Goal: Book appointment/travel/reservation

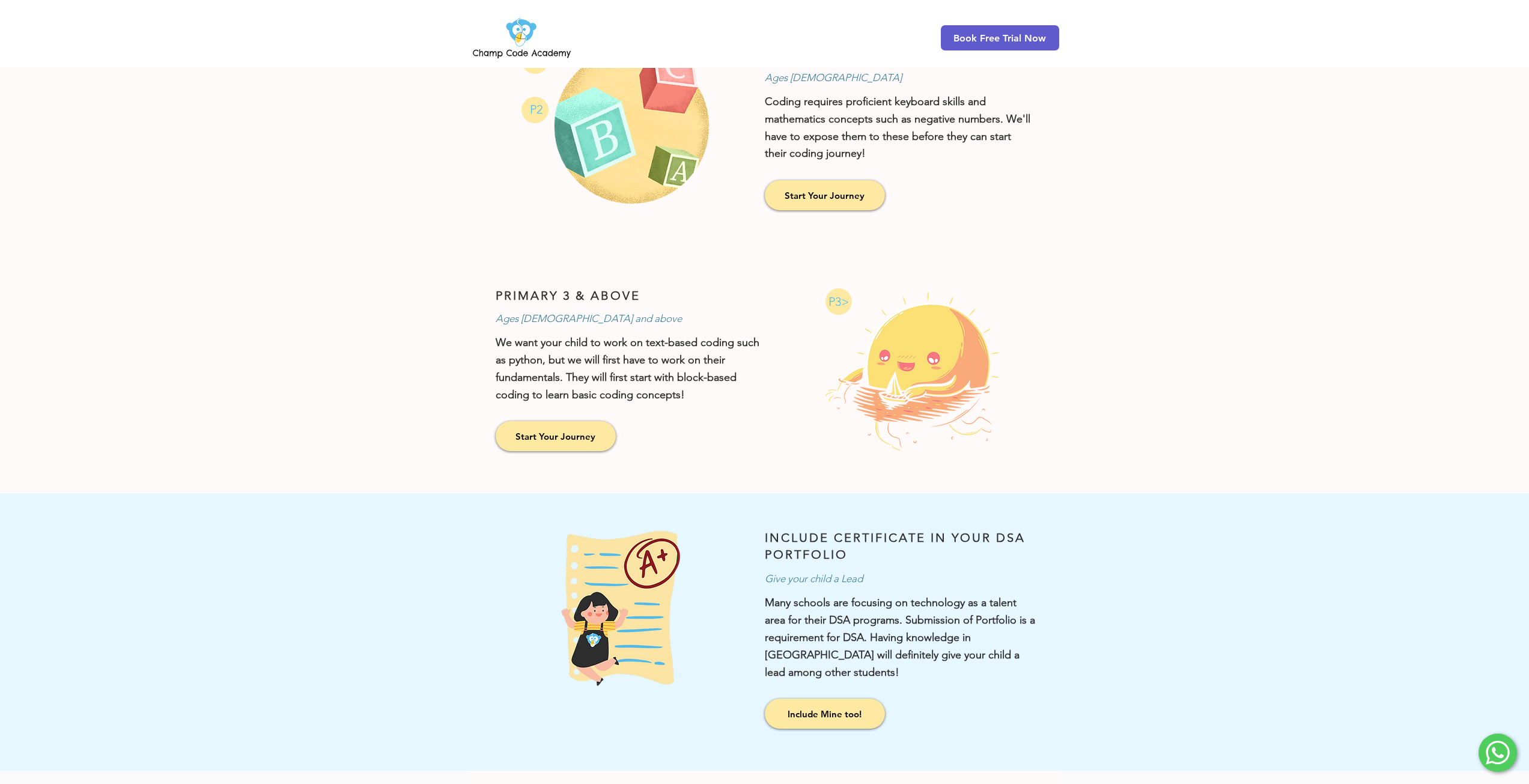
scroll to position [721, 0]
click at [837, 197] on span "Start Your Journey" at bounding box center [824, 194] width 80 height 12
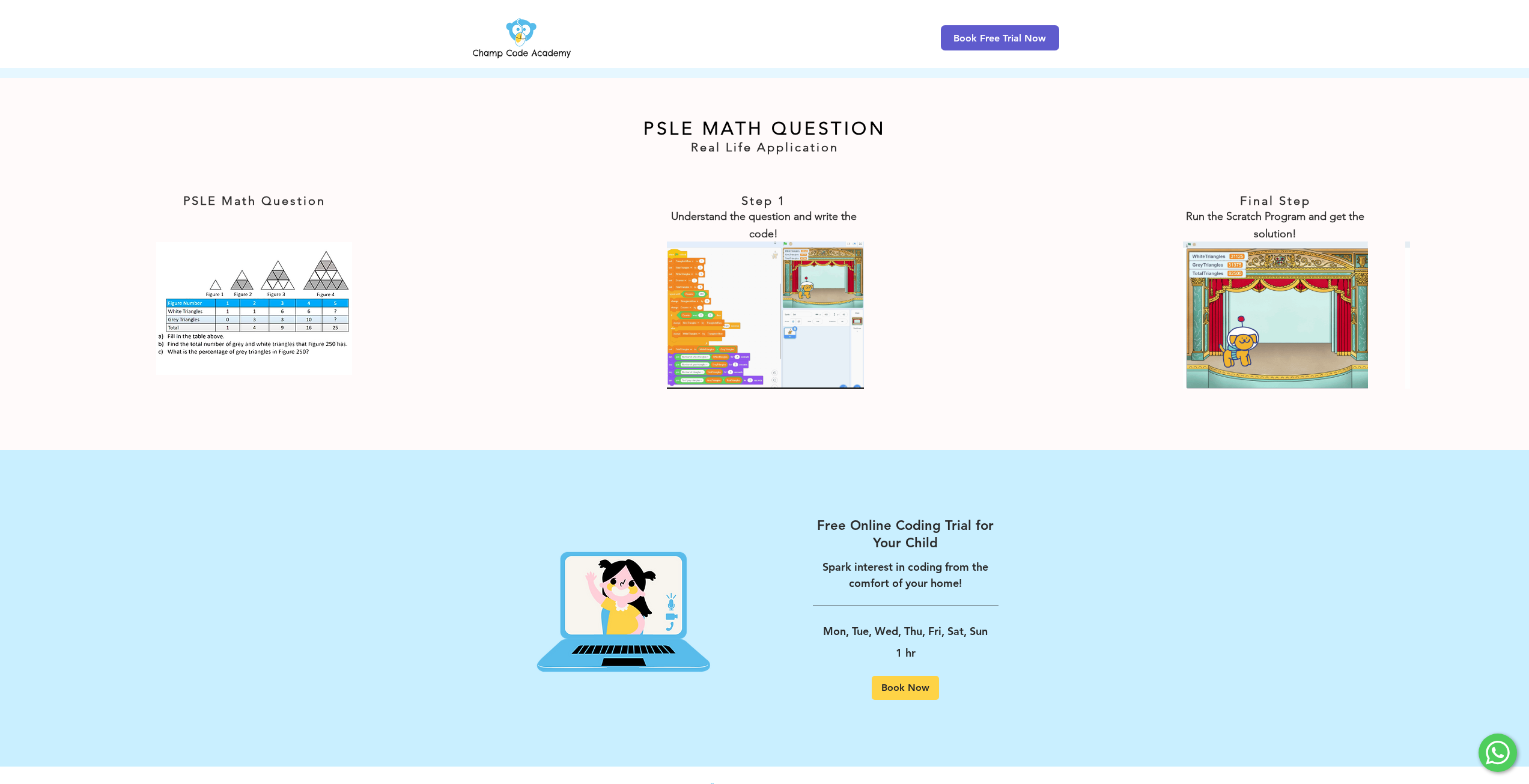
scroll to position [1926, 0]
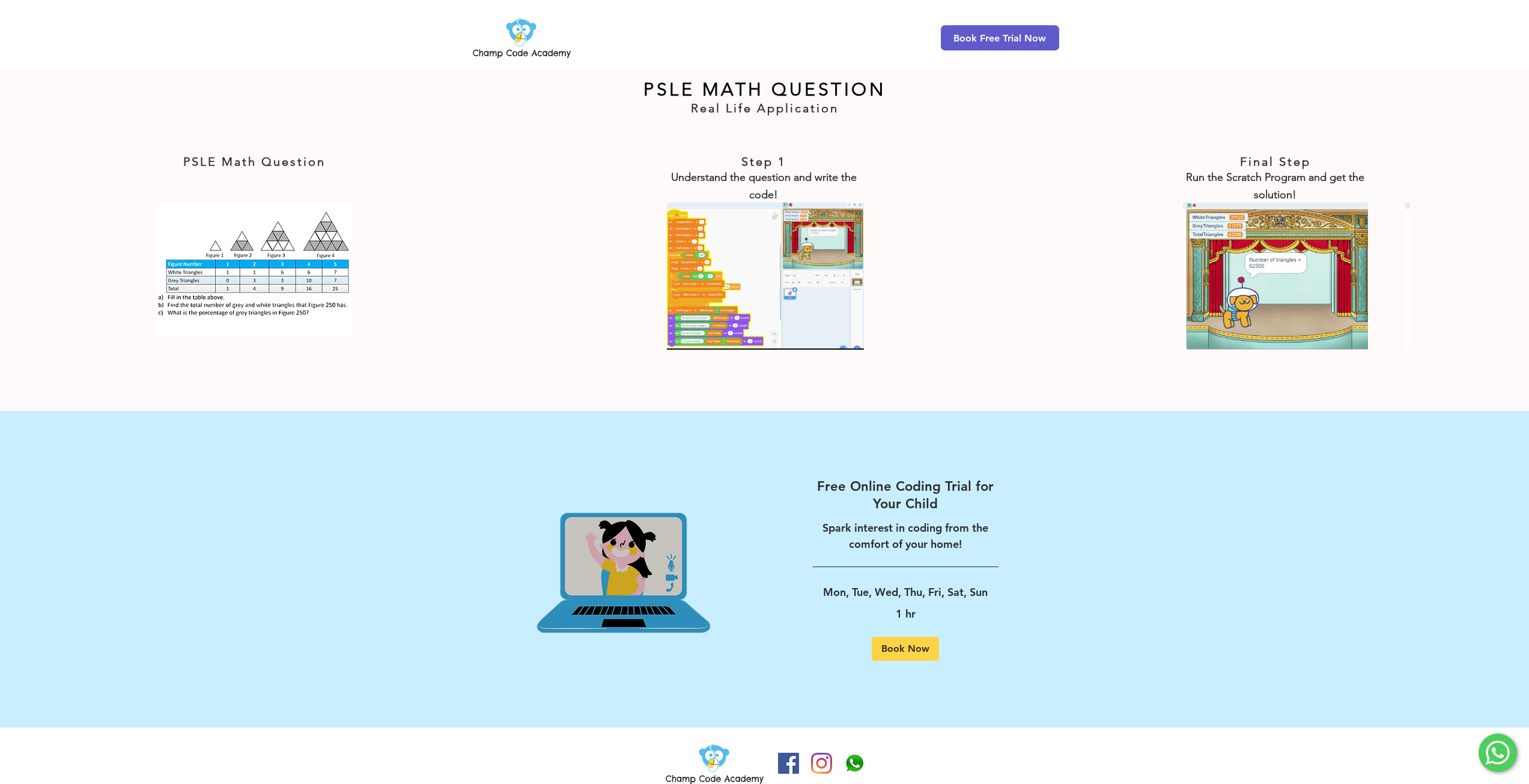
click at [619, 530] on img at bounding box center [624, 569] width 282 height 292
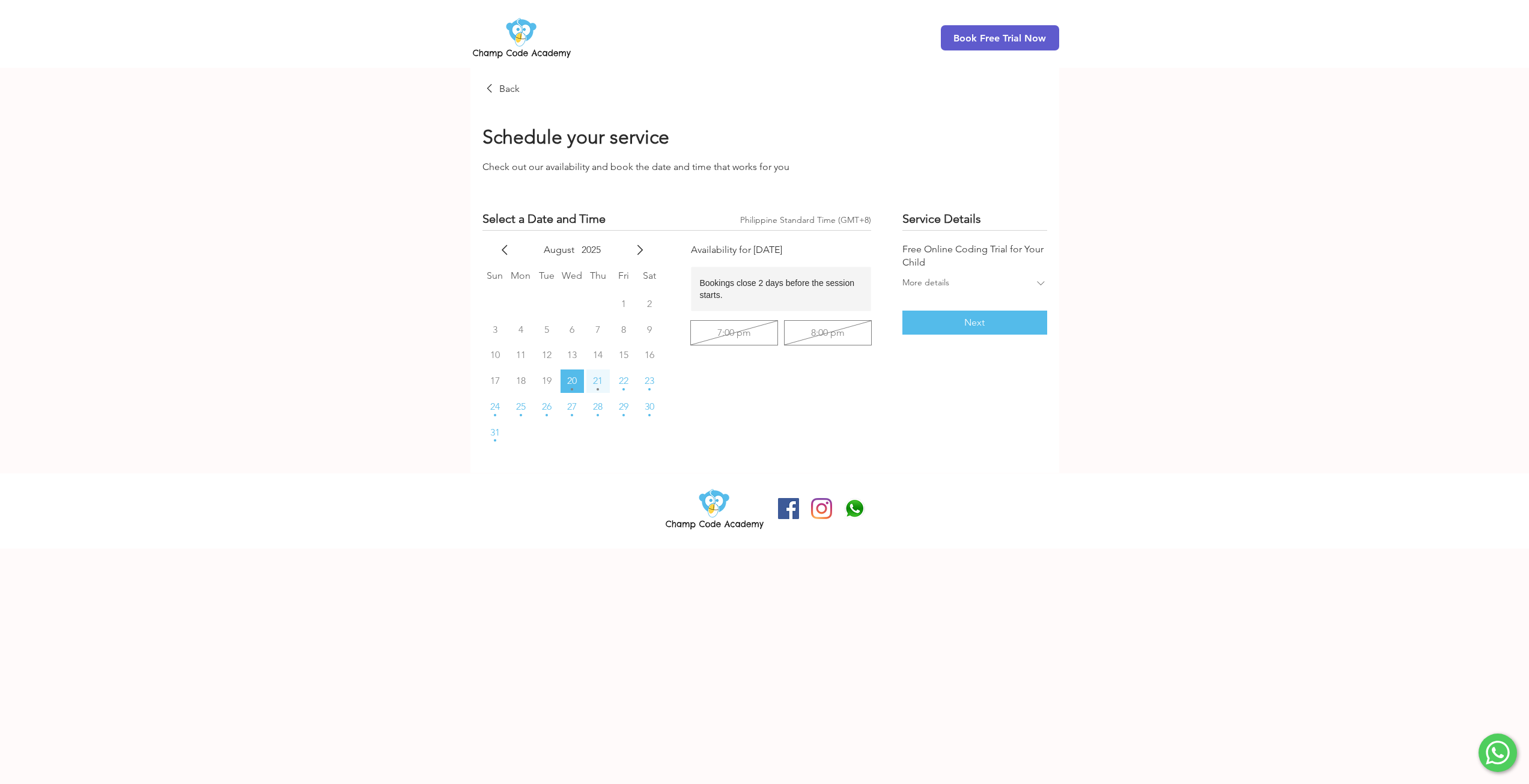
click at [594, 383] on span "21" at bounding box center [598, 381] width 10 height 10
click at [619, 382] on span "22" at bounding box center [624, 381] width 10 height 10
click at [1036, 279] on icon "main content" at bounding box center [1041, 283] width 12 height 12
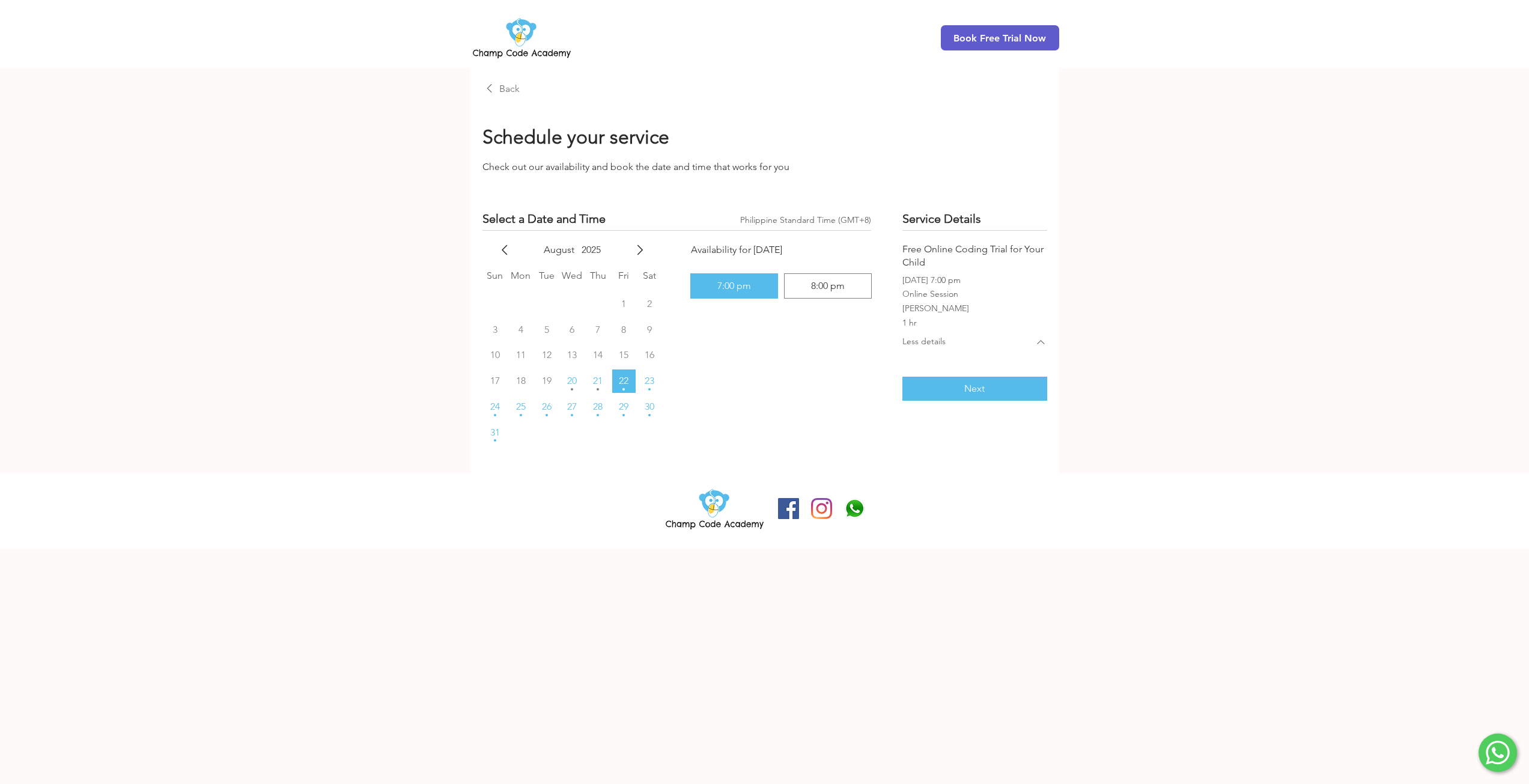
click at [495, 89] on icon "main content" at bounding box center [489, 88] width 14 height 14
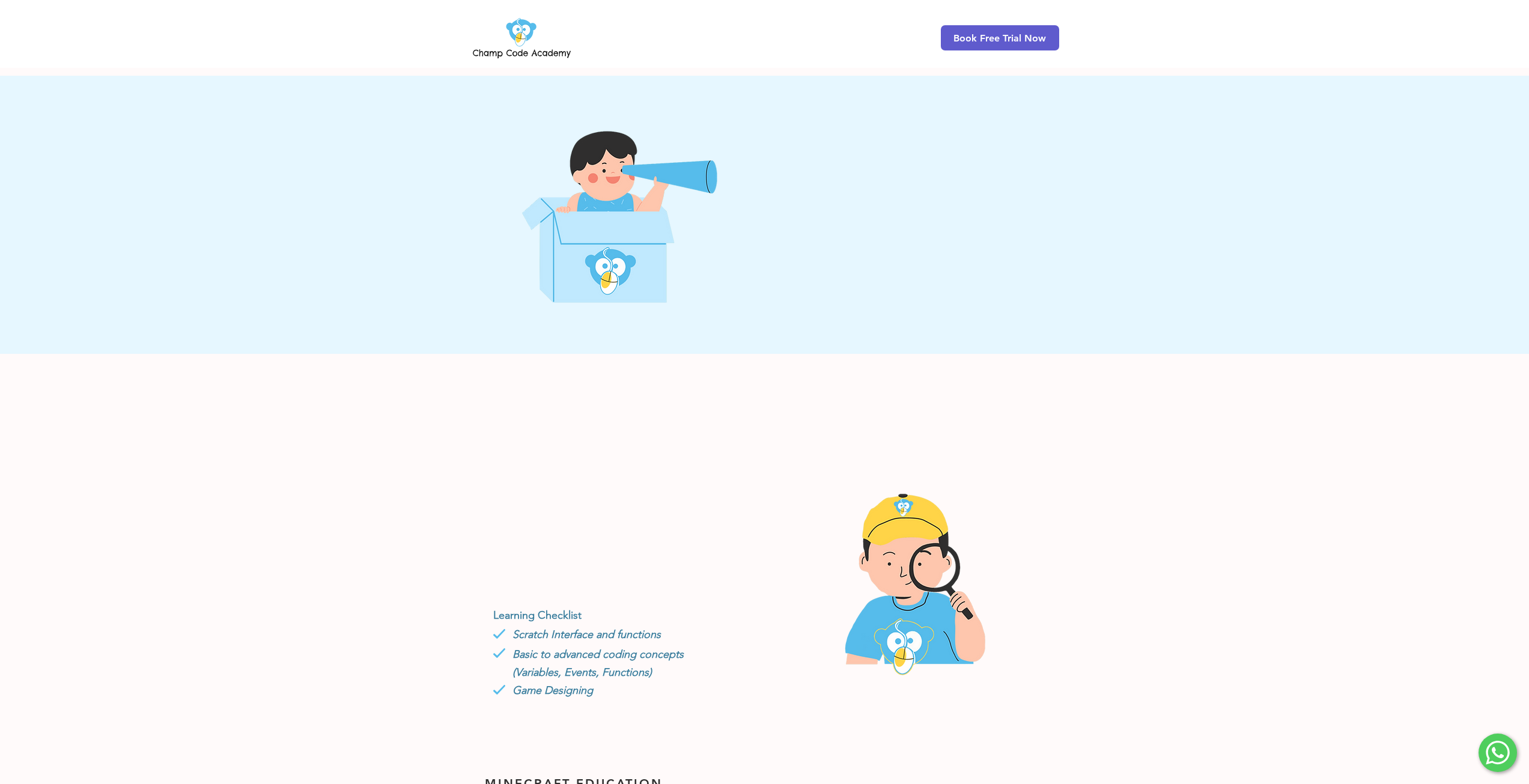
scroll to position [1926, 0]
